Goal: Task Accomplishment & Management: Use online tool/utility

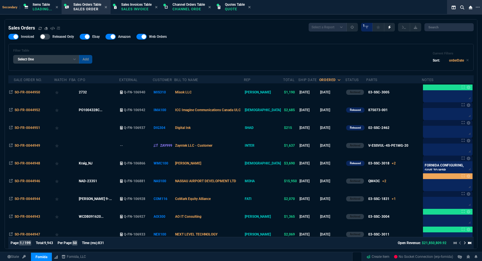
select select "4: SHAD"
select select
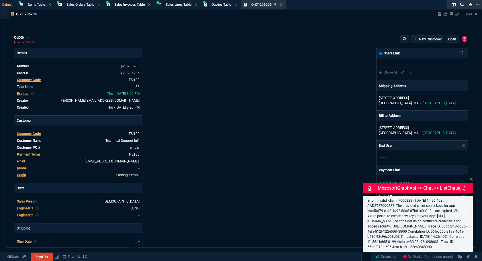
select select "4: SHAD"
type input "26"
type input "695"
type input "20"
type input "195"
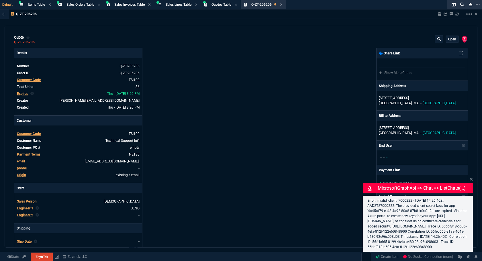
type input "32"
type input "30"
type input "53"
type input "260"
type input "2"
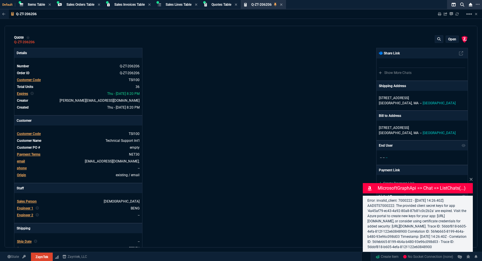
type input "5"
type input "91"
type input "100"
type input "0"
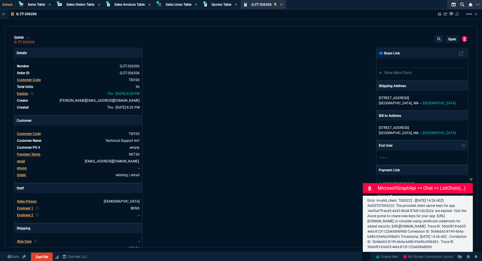
type input "29"
type input "200"
type input "18"
type input "35"
type input "22"
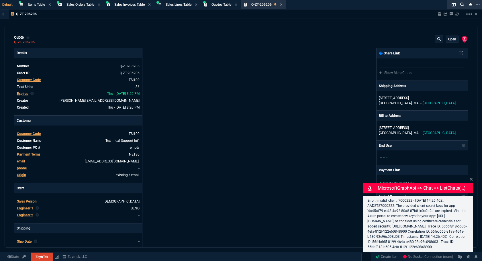
type input "130"
type input "70"
type input "157"
type input "0"
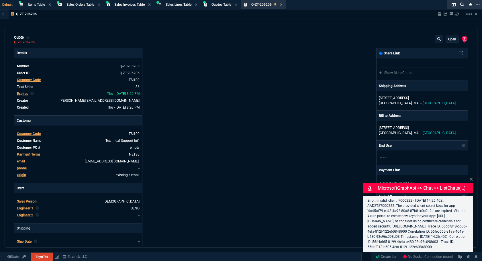
type input "4"
type input "3"
type input "68"
type input "85"
type input "80"
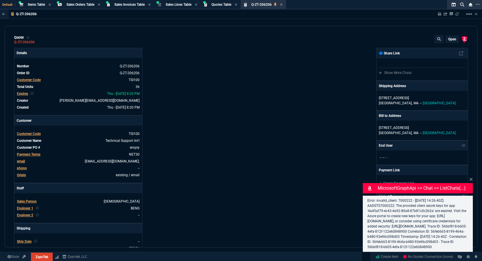
type input "4"
type input "23"
type input "15"
type input "87"
type input "65"
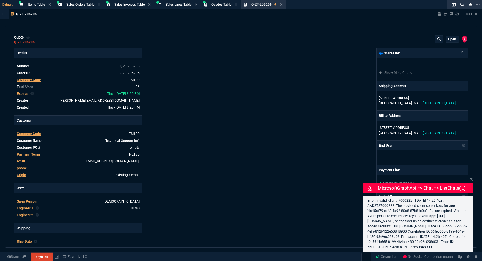
type input "43"
type input "75"
type input "0"
type input "12"
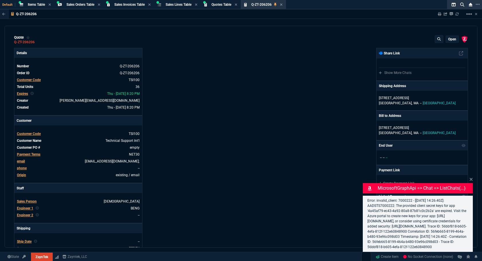
type input "413"
type input "59"
type input "29"
type input "80"
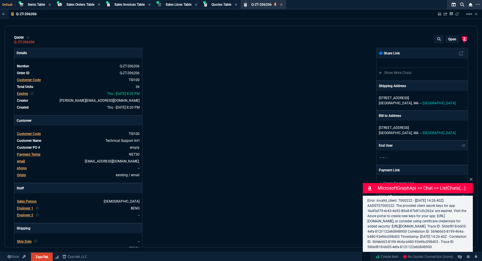
type input "53"
type input "46"
type input "47"
type input "73"
type input "74"
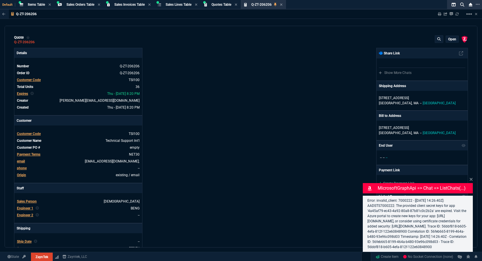
type input "78"
type input "54"
type input "50"
type input "43"
type input "76"
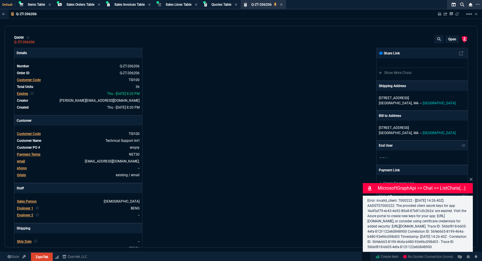
type input "55"
type input "26"
type input "54"
type input "56"
type input "51"
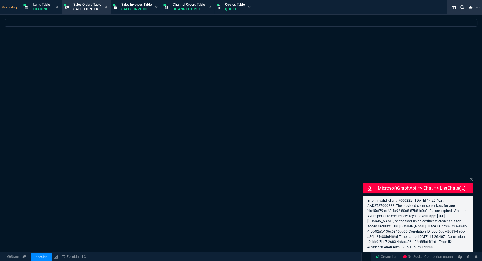
select select "4: SHAD"
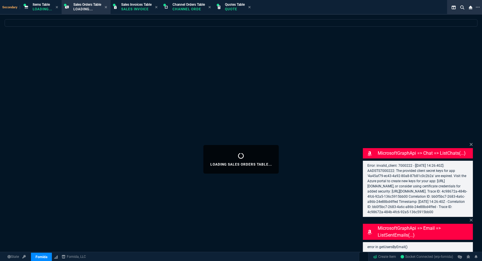
select select
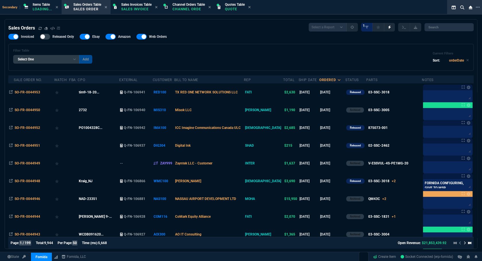
click at [123, 59] on div "Filter Table Select One Add Filter () Bill To Name (billToName) CPO (yourRefere…" at bounding box center [241, 57] width 456 height 17
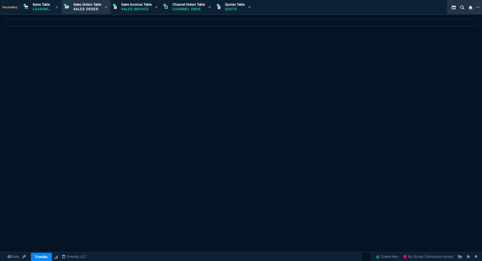
select select "4: SHAD"
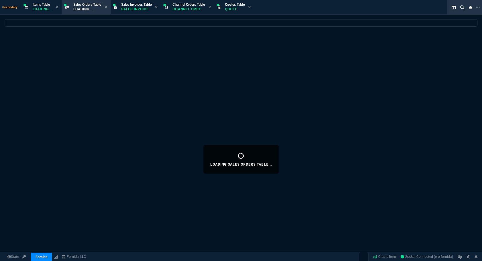
select select
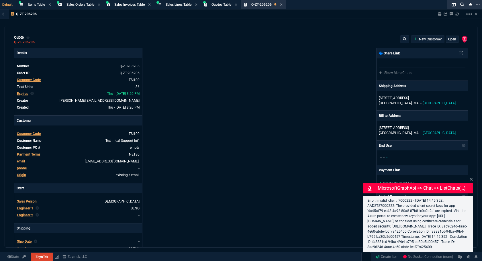
select select "4: SHAD"
type input "26"
type input "695"
type input "20"
type input "195"
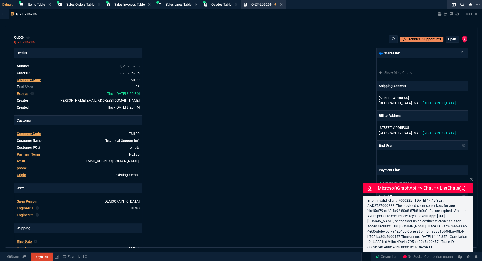
type input "32"
type input "30"
type input "53"
type input "260"
type input "2"
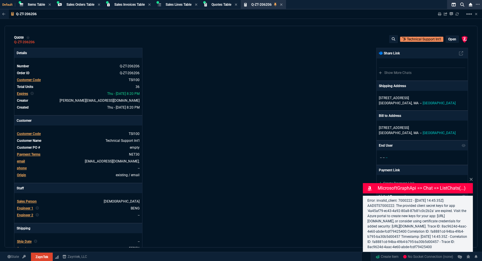
type input "5"
type input "91"
type input "100"
type input "0"
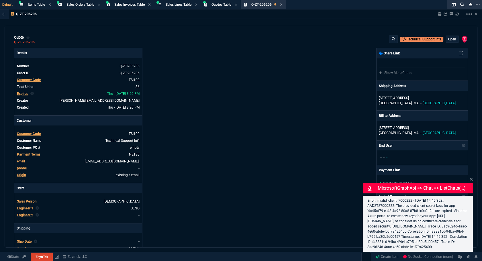
type input "29"
type input "200"
type input "18"
type input "35"
type input "22"
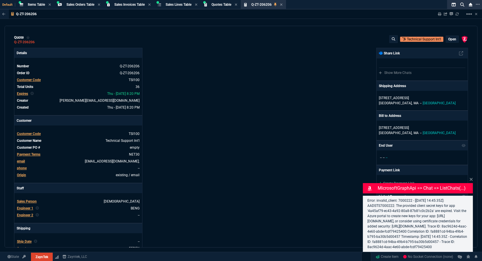
type input "130"
type input "70"
type input "157"
type input "0"
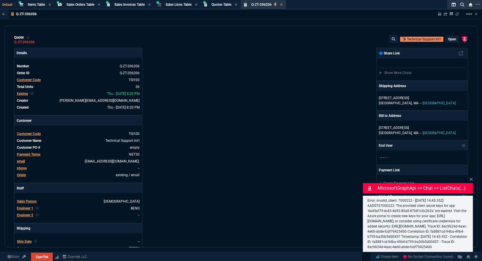
type input "4"
type input "3"
type input "68"
type input "85"
type input "80"
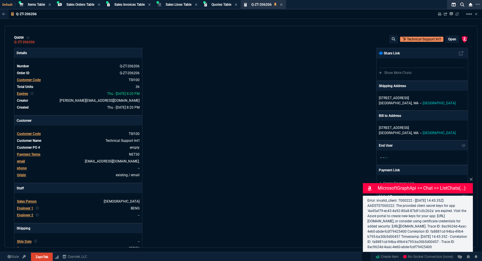
type input "4"
type input "23"
type input "15"
type input "87"
type input "65"
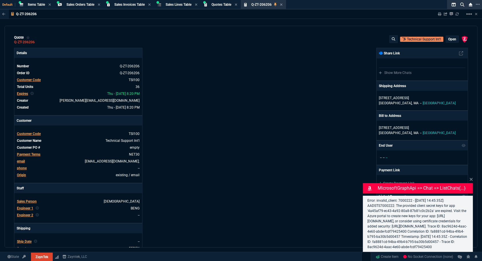
type input "43"
type input "75"
type input "0"
type input "12"
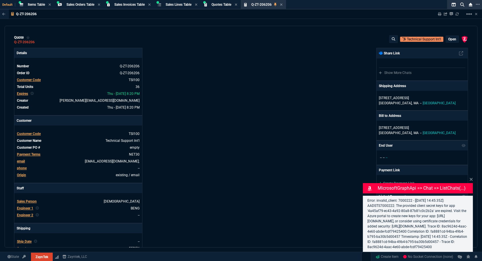
type input "413"
type input "59"
type input "29"
type input "80"
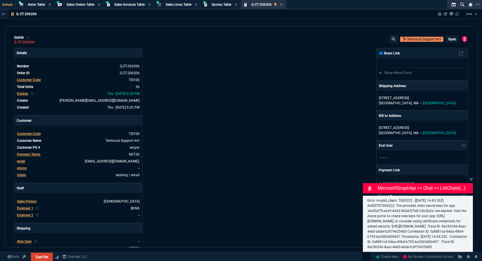
type input "53"
type input "46"
type input "47"
type input "73"
type input "74"
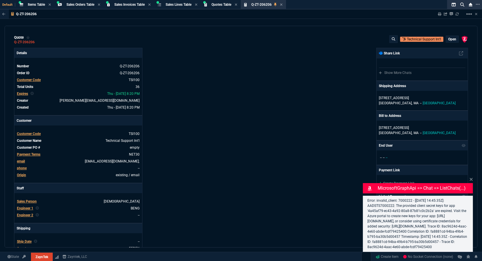
type input "78"
type input "54"
type input "50"
type input "43"
type input "76"
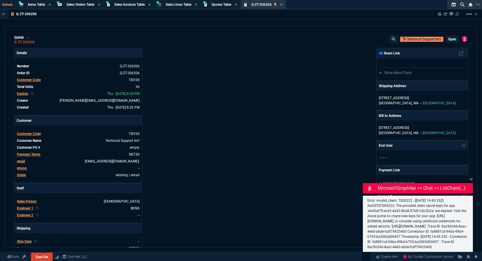
type input "55"
type input "26"
type input "54"
type input "56"
type input "51"
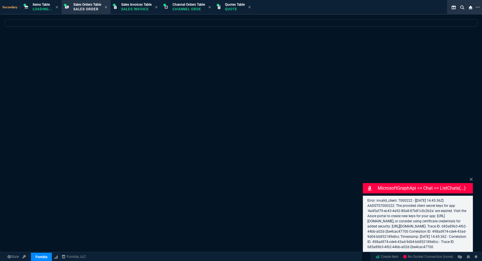
select select "4: SHAD"
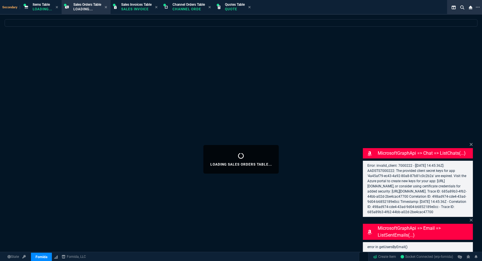
select select
